Goal: Information Seeking & Learning: Learn about a topic

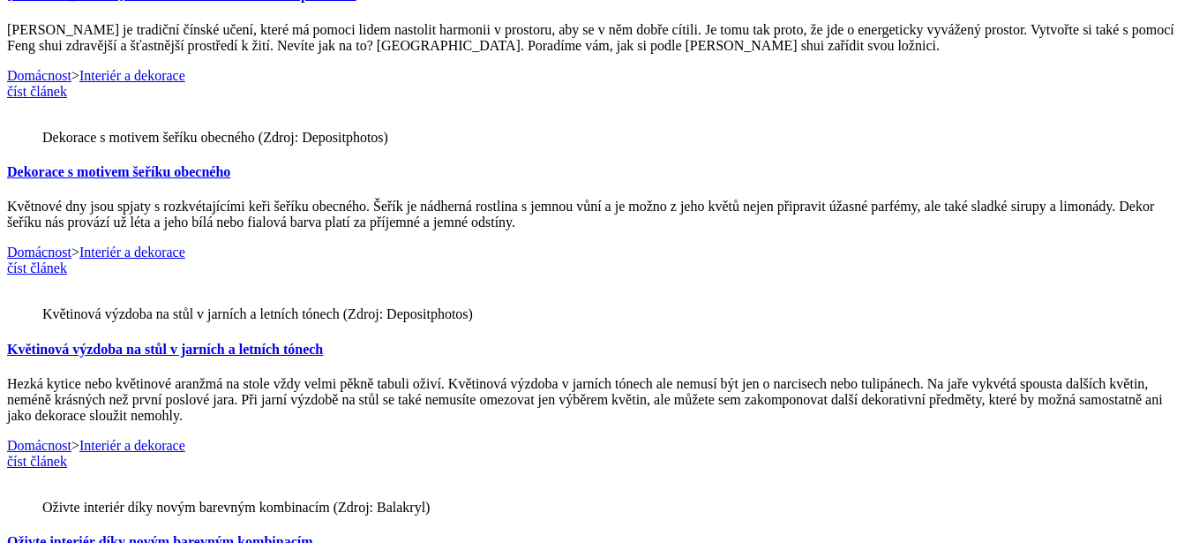
scroll to position [2051, 0]
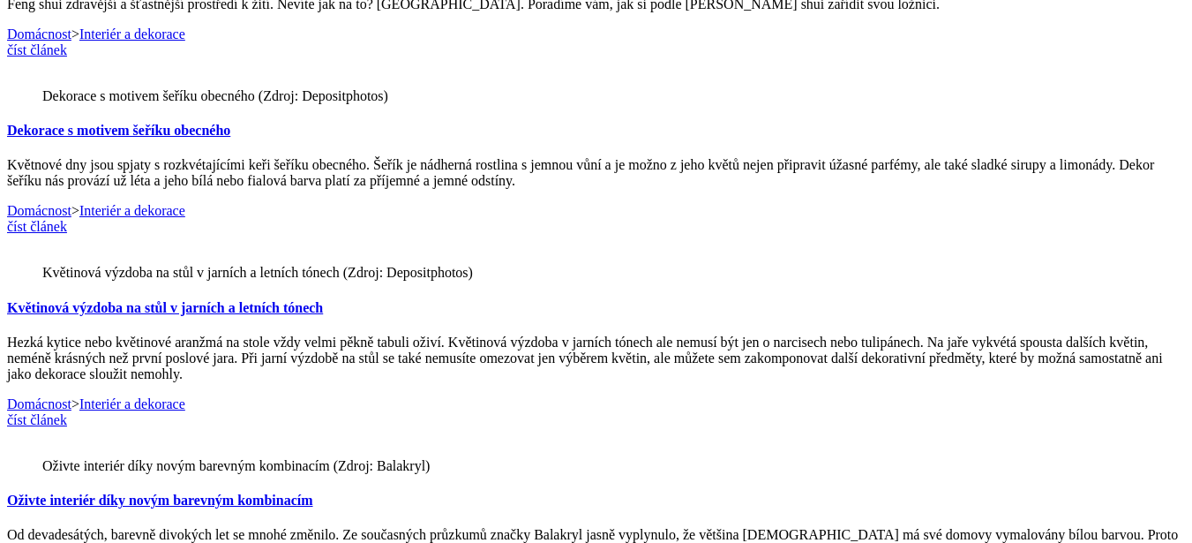
click at [42, 85] on img at bounding box center [42, 85] width 0 height 0
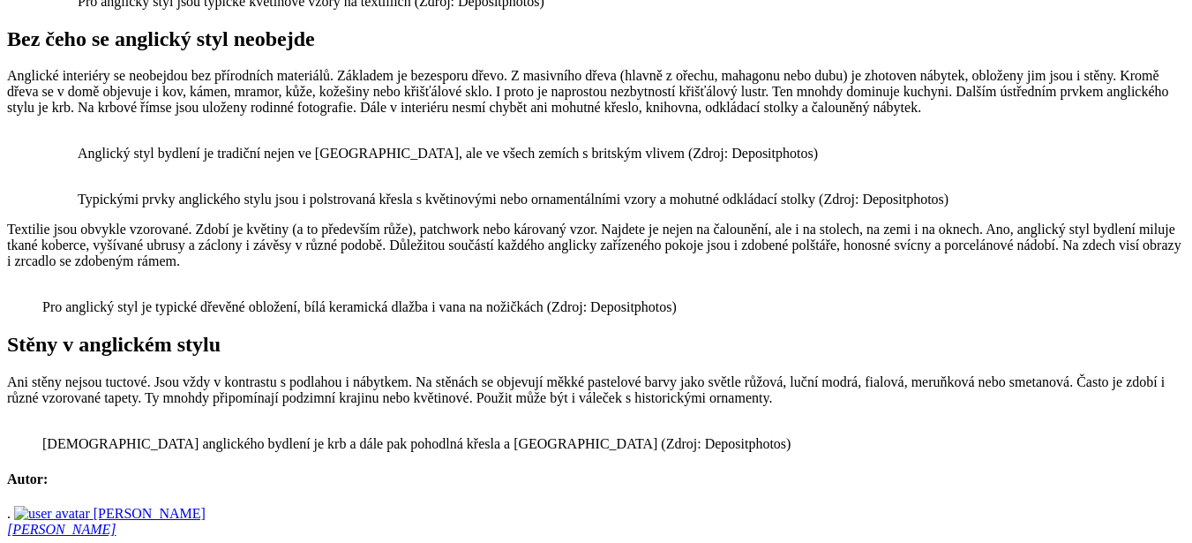
scroll to position [1332, 0]
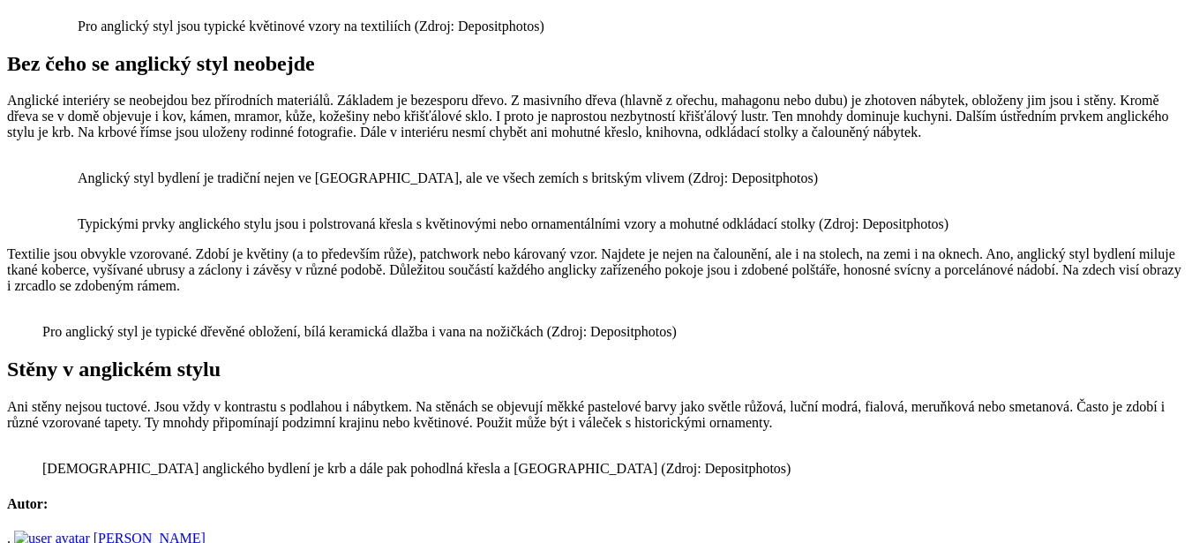
click at [78, 167] on img at bounding box center [78, 167] width 0 height 0
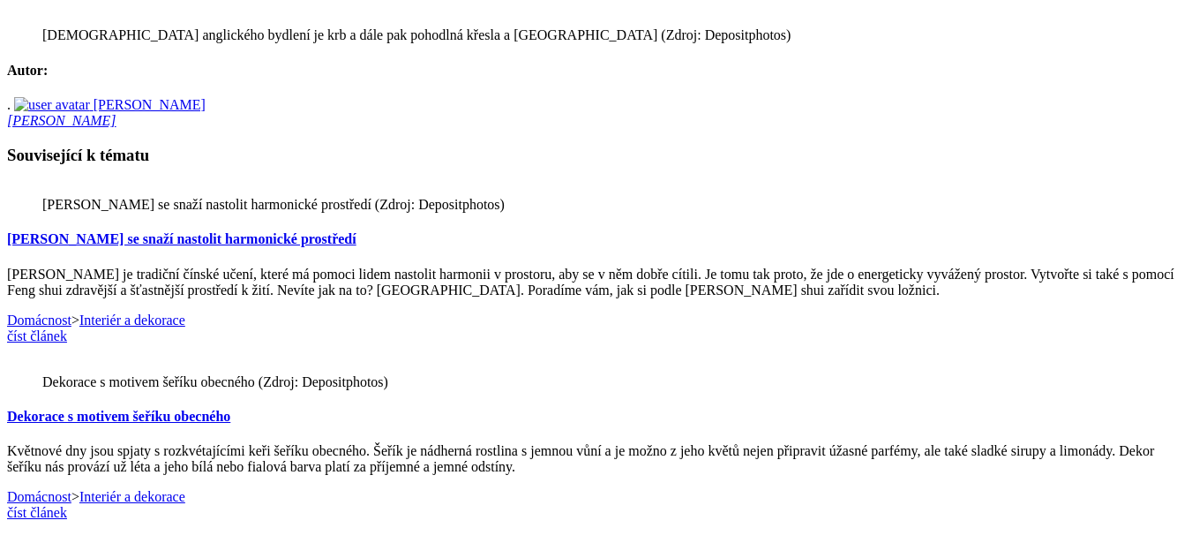
scroll to position [1685, 0]
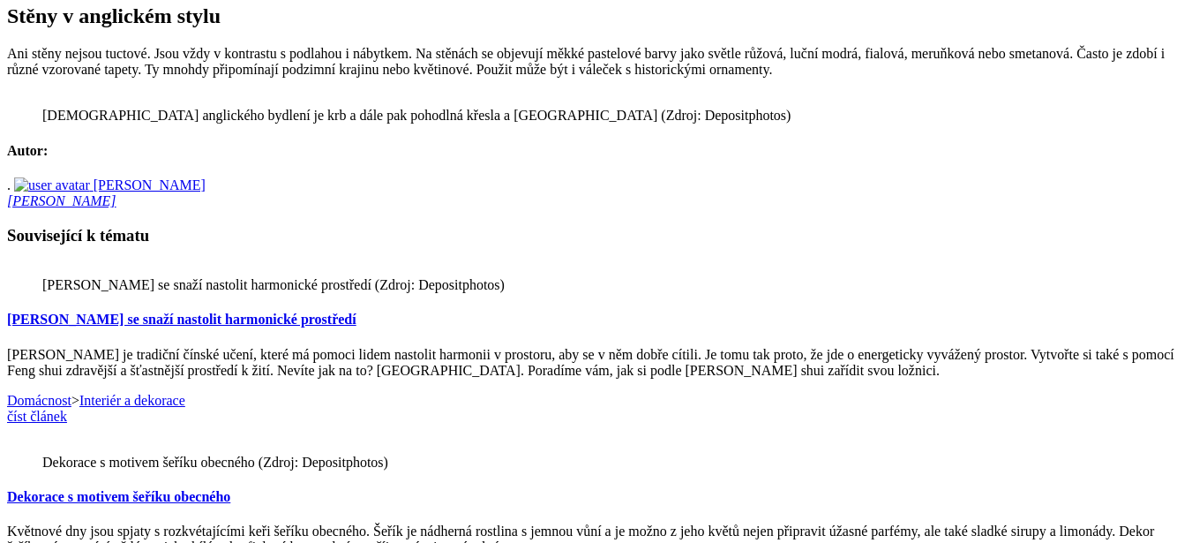
click at [42, 104] on img at bounding box center [42, 104] width 0 height 0
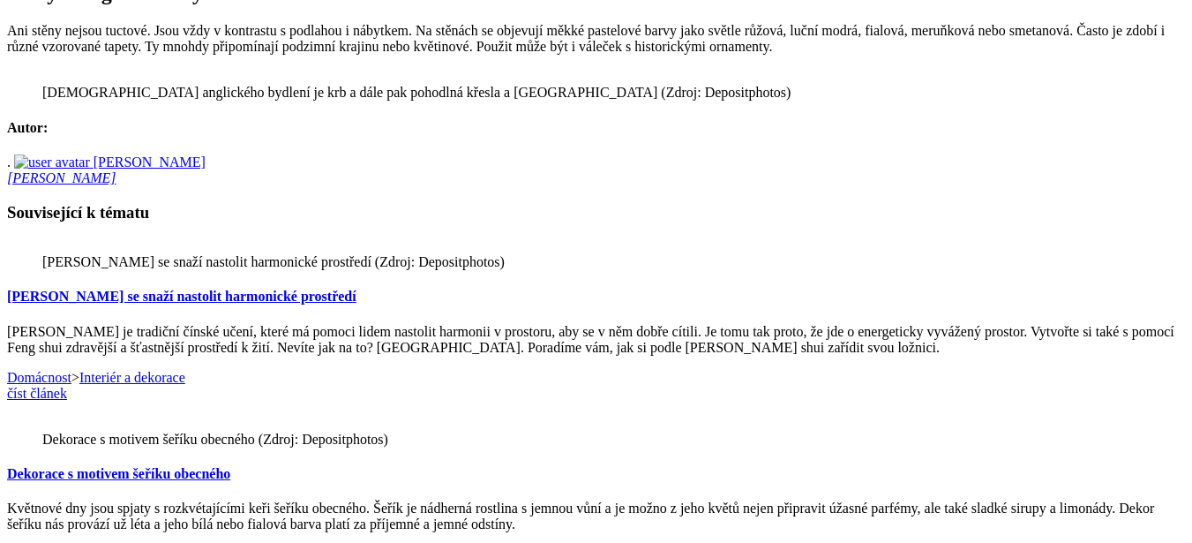
scroll to position [1681, 0]
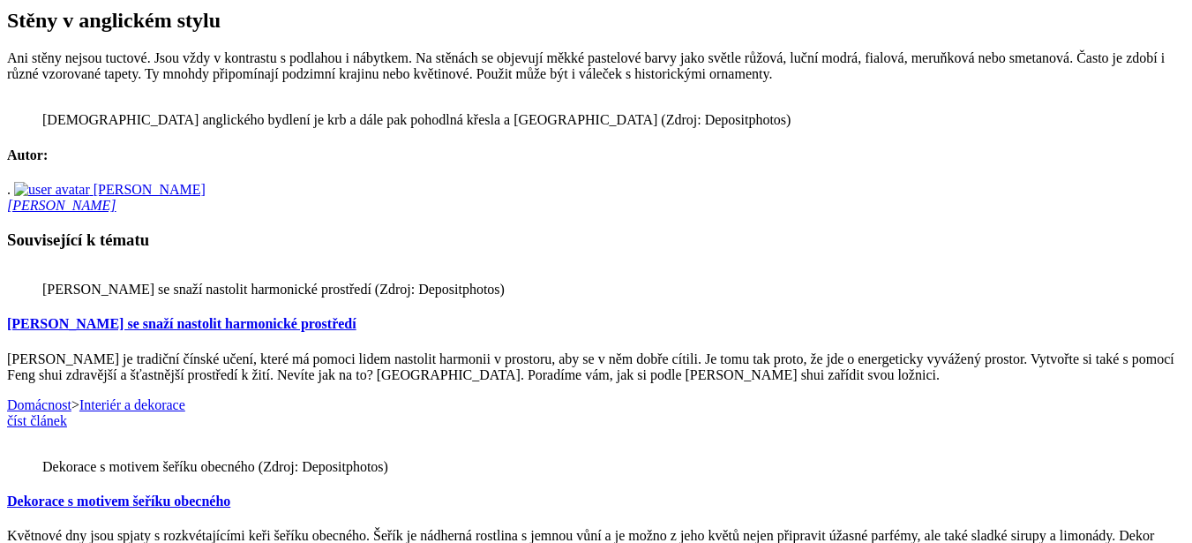
click at [42, 109] on img at bounding box center [42, 109] width 0 height 0
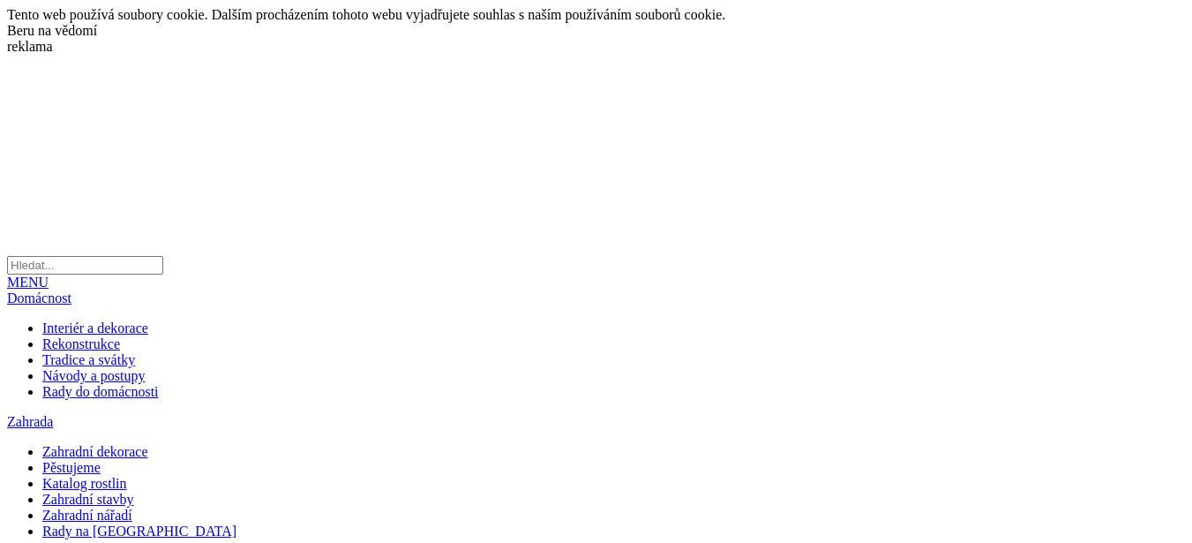
scroll to position [1697, 0]
